Goal: Information Seeking & Learning: Learn about a topic

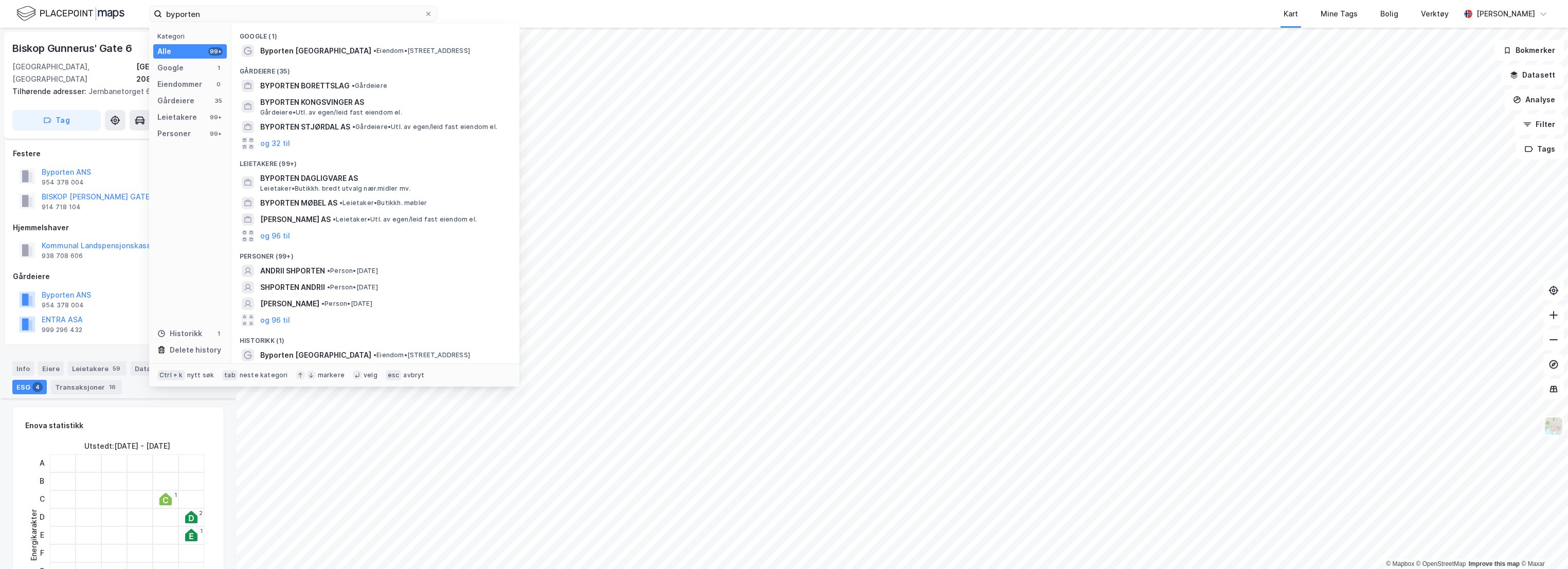
click at [201, 16] on input "byporten" at bounding box center [293, 14] width 262 height 15
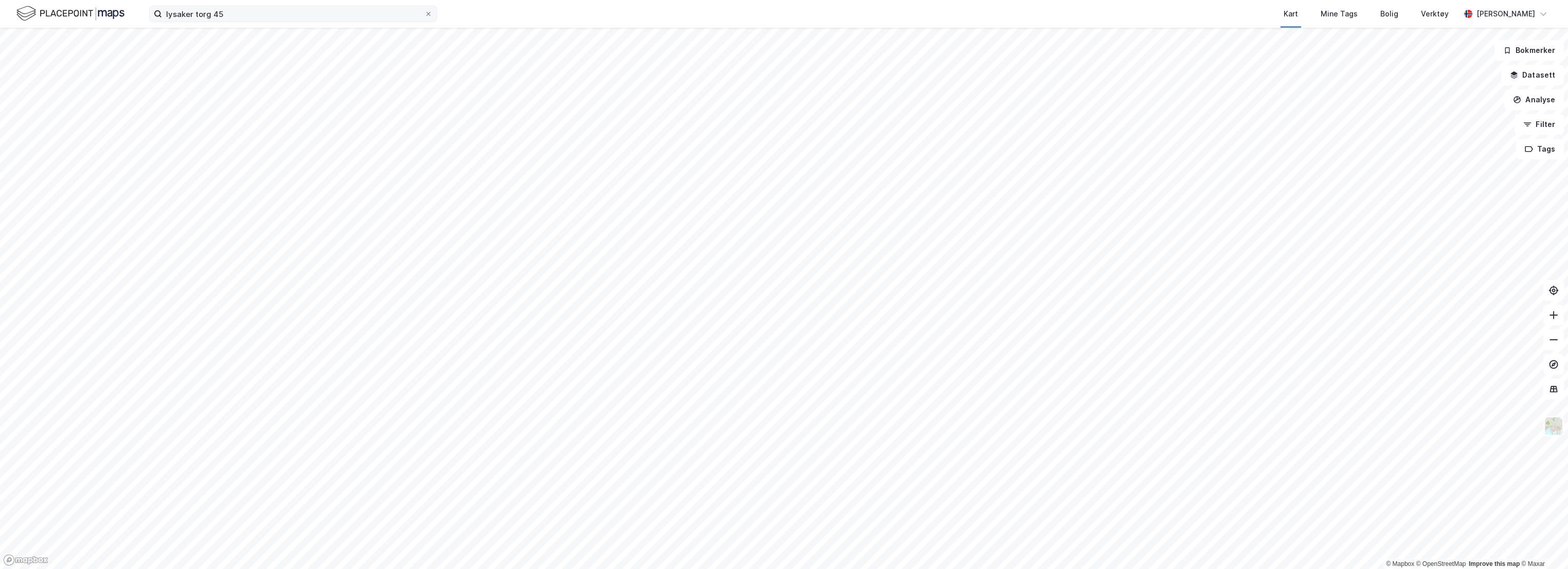
click at [244, 16] on input "lysaker torg 45" at bounding box center [293, 14] width 262 height 15
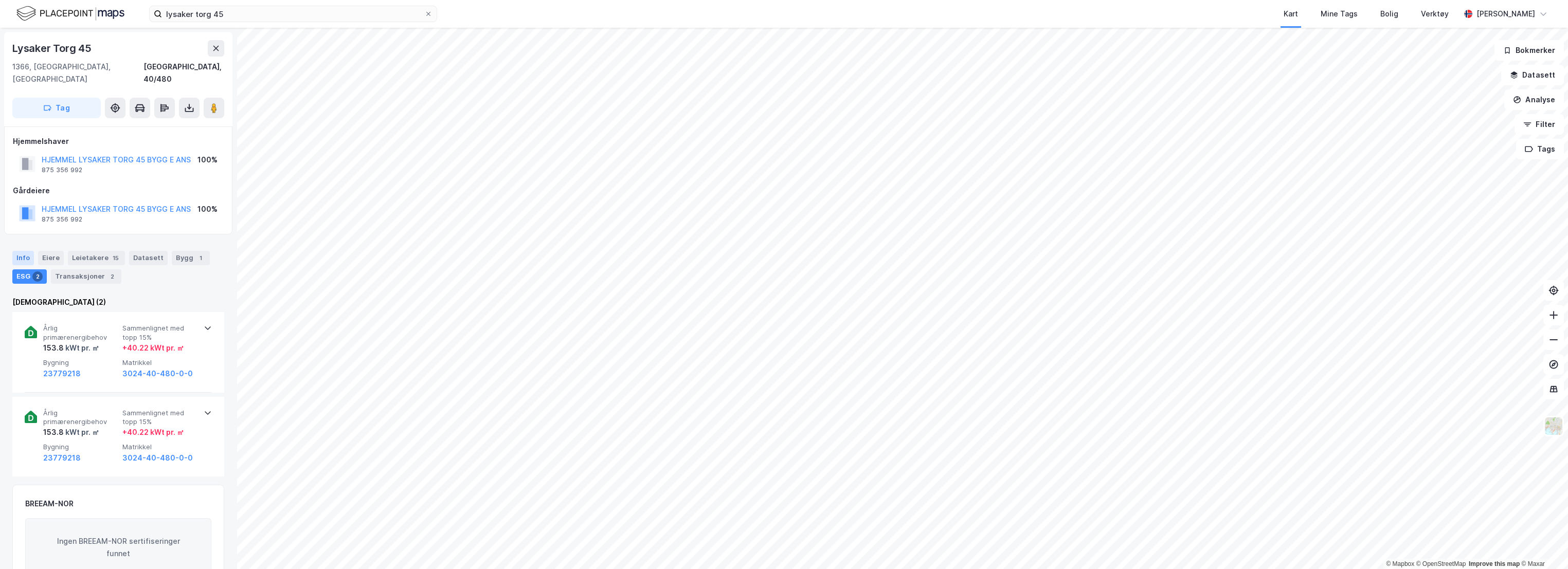
click at [24, 251] on div "Info" at bounding box center [23, 257] width 21 height 14
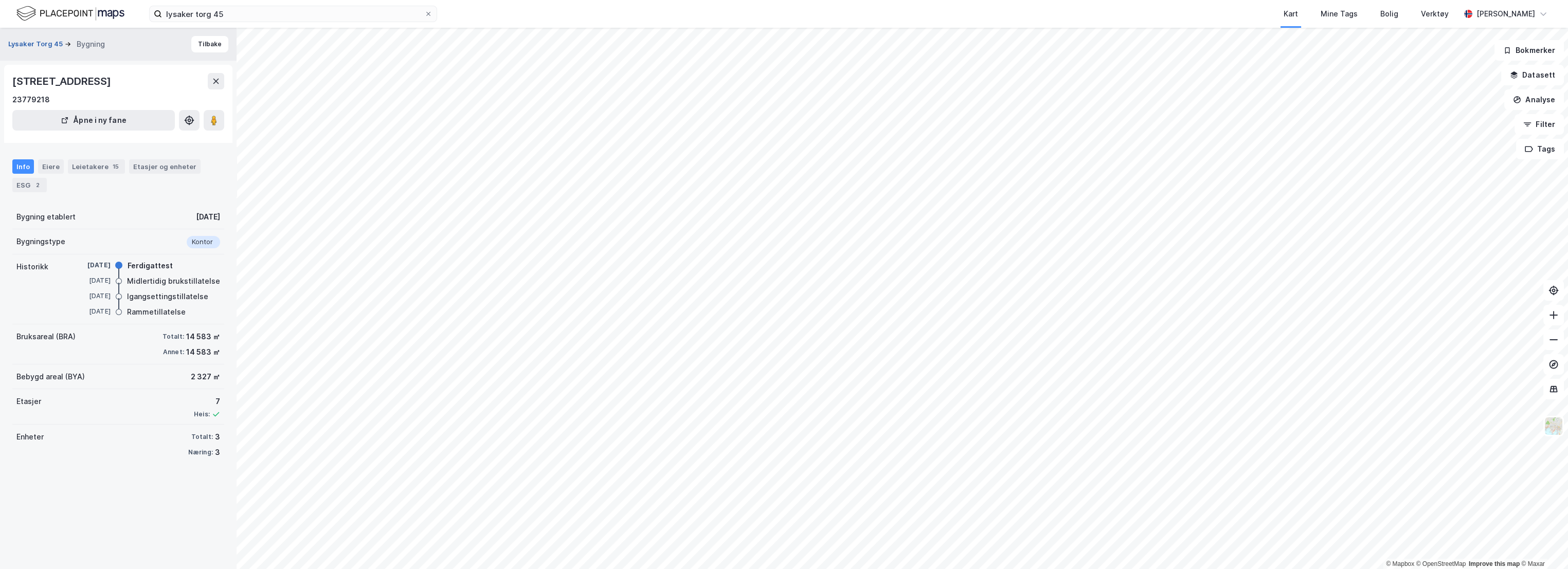
click at [51, 41] on button "Lysaker Torg 45" at bounding box center [37, 44] width 57 height 11
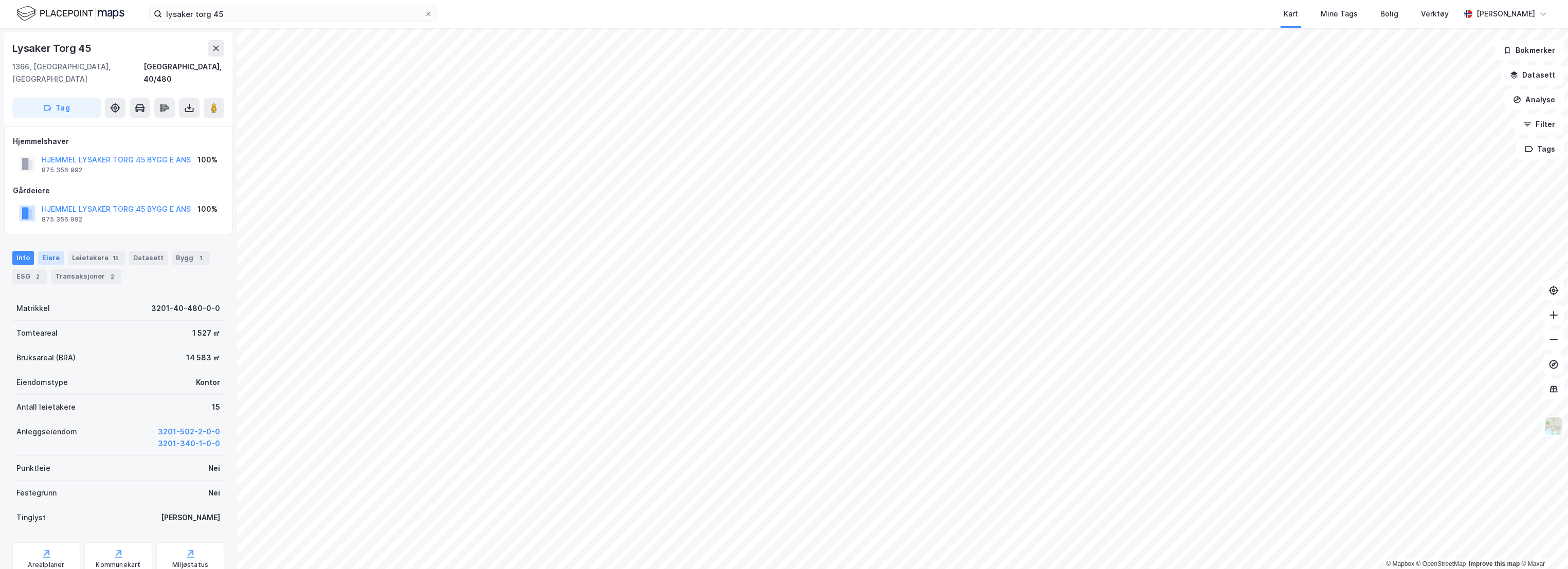
click at [52, 251] on div "Eiere" at bounding box center [50, 257] width 26 height 14
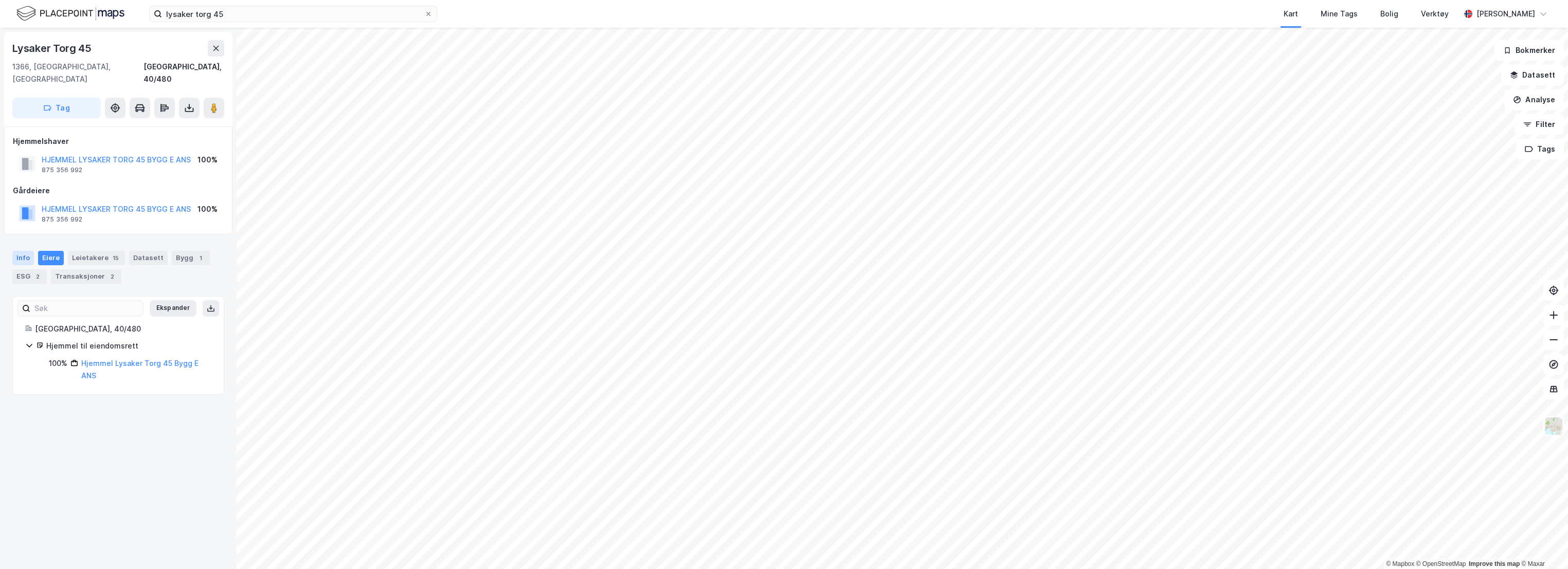
click at [25, 251] on div "Info" at bounding box center [23, 257] width 21 height 14
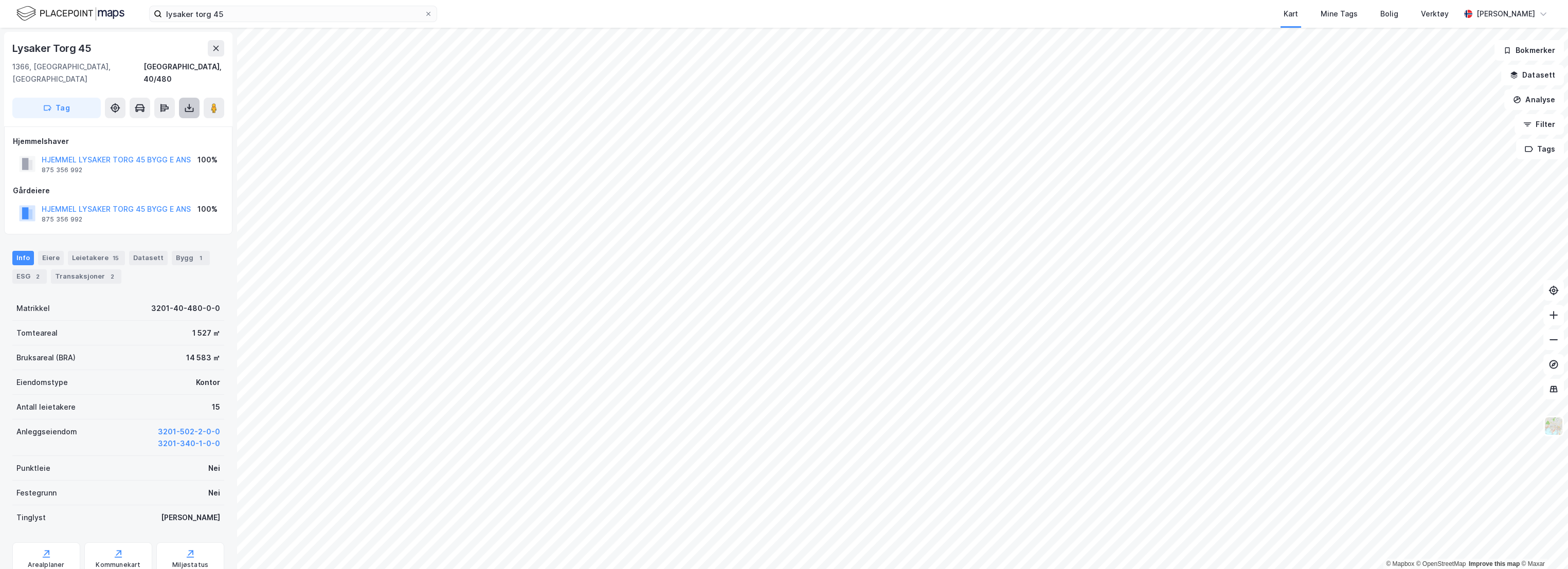
click at [189, 101] on button at bounding box center [188, 107] width 20 height 20
click at [118, 68] on div "1366, [GEOGRAPHIC_DATA], [GEOGRAPHIC_DATA], 40/480" at bounding box center [119, 73] width 212 height 25
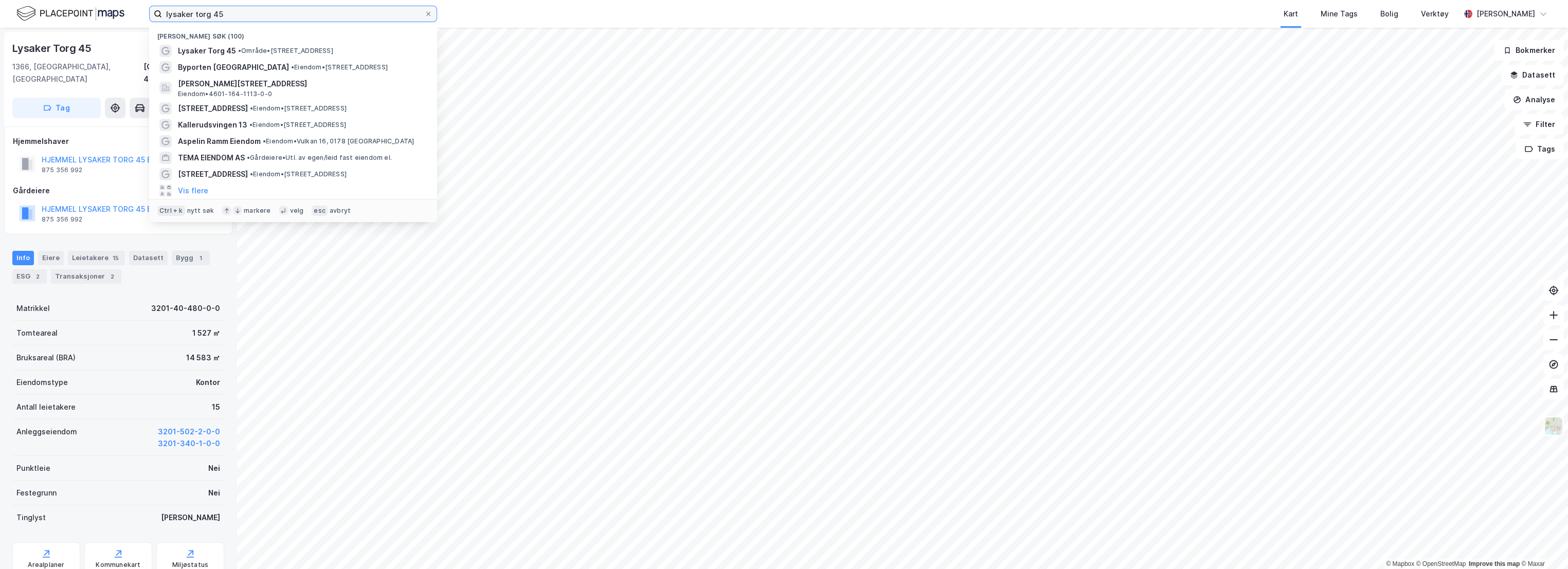
drag, startPoint x: 245, startPoint y: 13, endPoint x: 151, endPoint y: 19, distance: 94.2
click at [151, 19] on label "lysaker torg 45" at bounding box center [293, 14] width 288 height 16
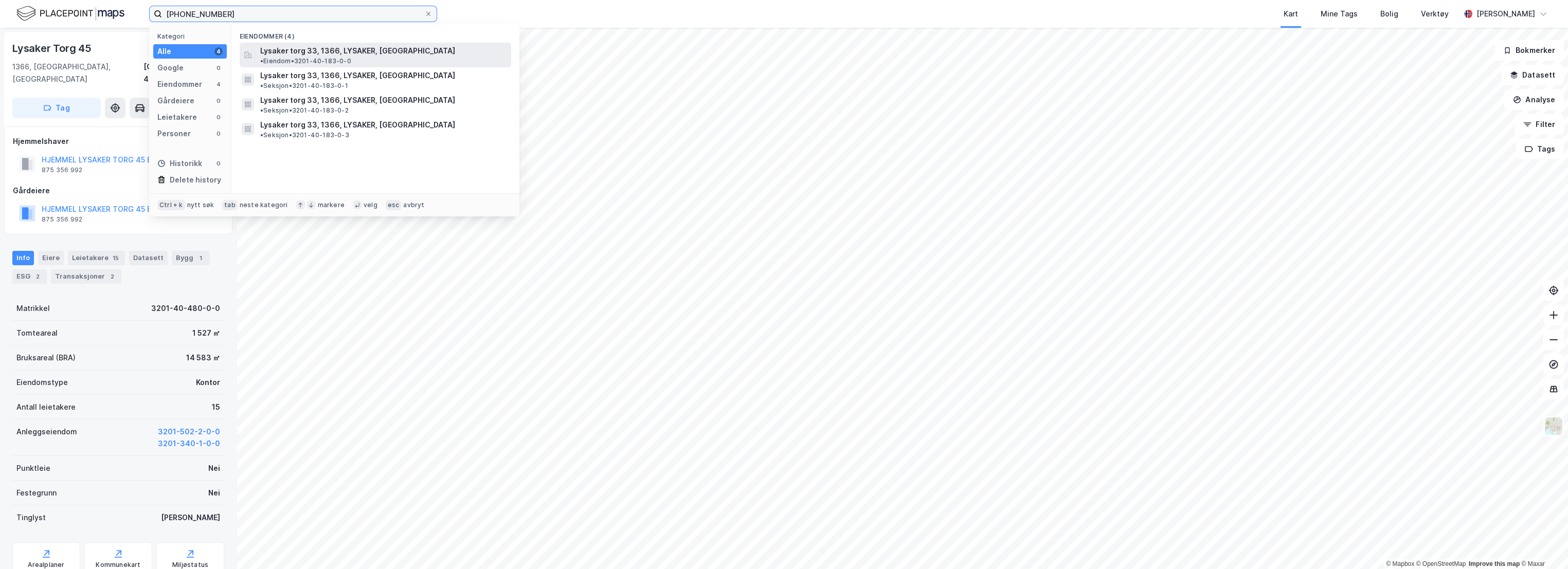
type input "[PHONE_NUMBER]"
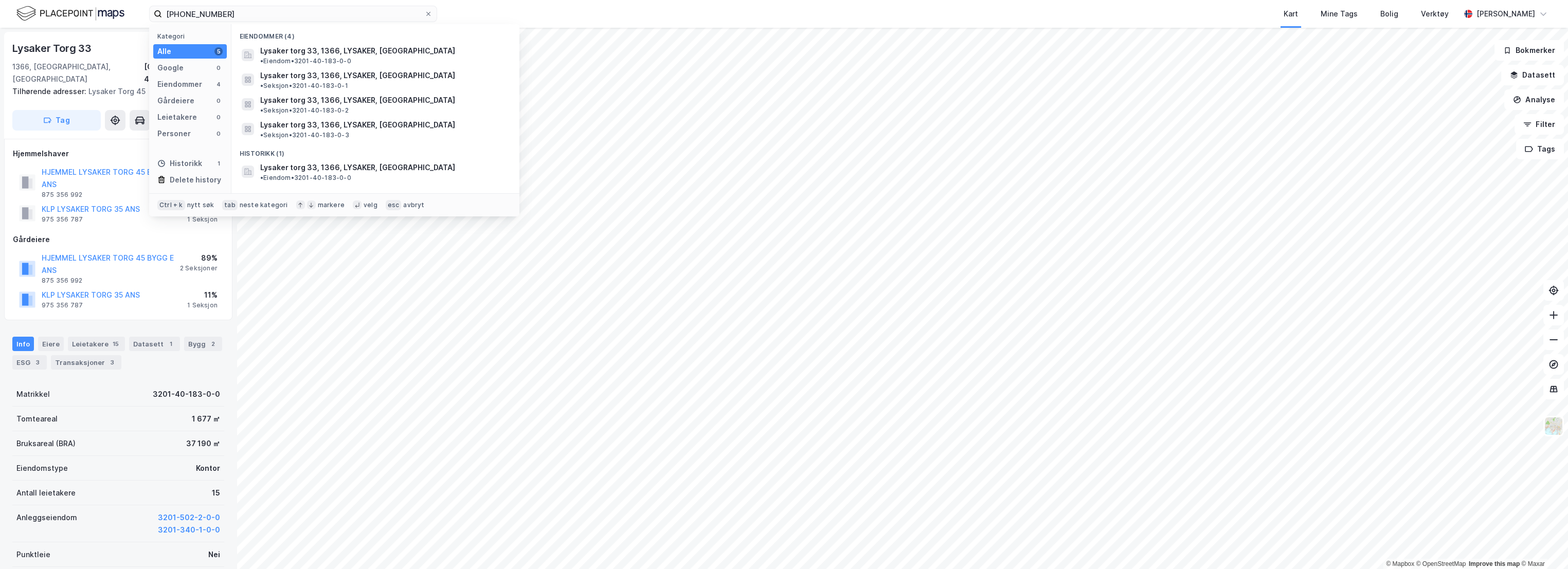
click at [480, 10] on div "[PHONE_NUMBER] Kategori Alle 5 Google 0 Eiendommer 4 Gårdeiere 0 Leietakere 0 P…" at bounding box center [784, 14] width 1568 height 28
